Goal: Communication & Community: Ask a question

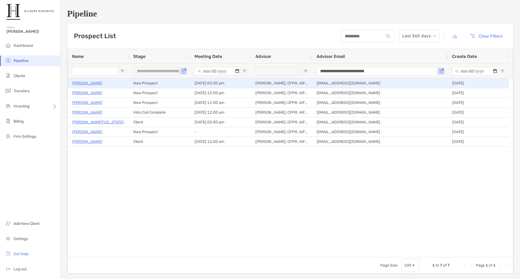
click at [77, 83] on p "[PERSON_NAME]" at bounding box center [87, 83] width 30 height 7
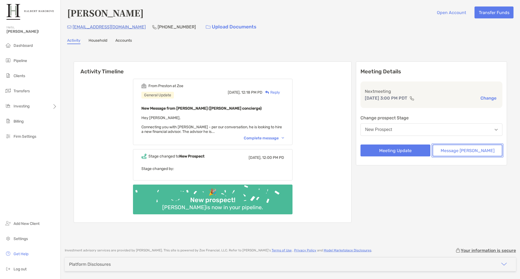
click at [470, 150] on button "Message Zoe" at bounding box center [467, 151] width 70 height 12
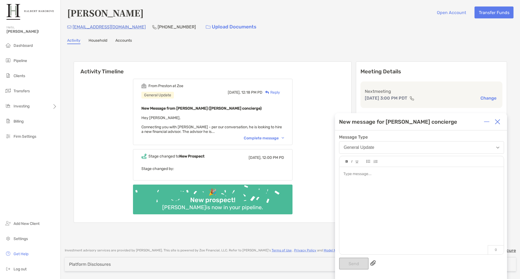
click at [409, 194] on div at bounding box center [421, 208] width 164 height 82
click at [360, 263] on button "Send" at bounding box center [354, 264] width 30 height 12
